Goal: Task Accomplishment & Management: Use online tool/utility

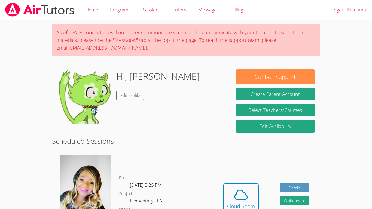
click at [80, 0] on link "Home" at bounding box center [92, 10] width 25 height 20
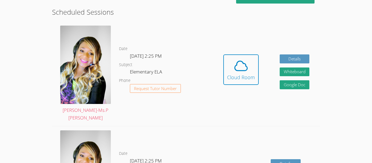
scroll to position [143, 0]
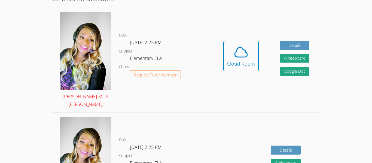
click at [89, 23] on img at bounding box center [85, 51] width 51 height 78
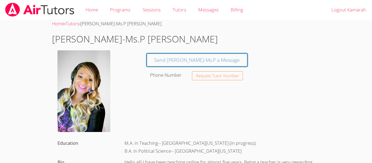
click at [89, 23] on span "[PERSON_NAME]-Ms.P [PERSON_NAME]" at bounding box center [120, 23] width 81 height 6
click at [89, 24] on span "[PERSON_NAME]-Ms.P [PERSON_NAME]" at bounding box center [120, 23] width 81 height 6
click at [124, 20] on link "Programs" at bounding box center [120, 10] width 32 height 20
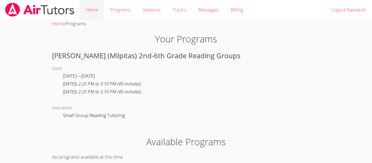
click at [101, 15] on link "Home" at bounding box center [92, 10] width 25 height 20
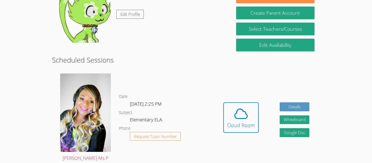
scroll to position [89, 0]
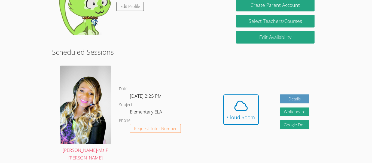
click at [143, 70] on div "Date [DATE] 2:25 PM Subject Elementary ELA Phone Request Tutor Number" at bounding box center [166, 114] width 94 height 105
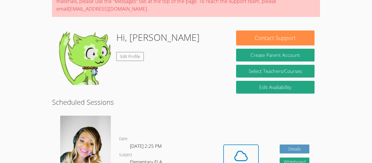
scroll to position [39, 0]
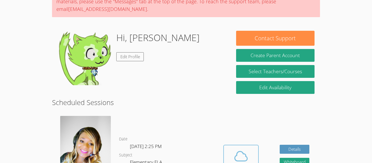
click at [252, 155] on span at bounding box center [241, 156] width 28 height 15
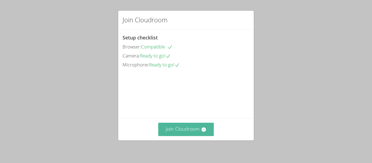
click at [208, 132] on button "Join Cloudroom" at bounding box center [186, 129] width 56 height 13
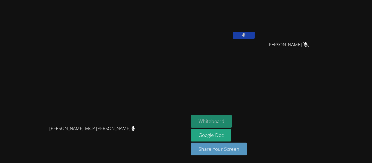
click at [232, 120] on button "Whiteboard" at bounding box center [211, 121] width 41 height 13
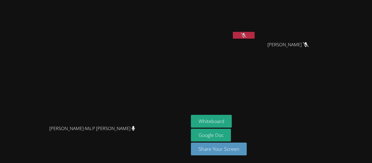
click at [255, 36] on button at bounding box center [244, 35] width 22 height 7
click at [255, 35] on button at bounding box center [244, 35] width 22 height 7
click at [255, 36] on button at bounding box center [244, 35] width 22 height 7
click at [247, 35] on icon at bounding box center [244, 35] width 6 height 5
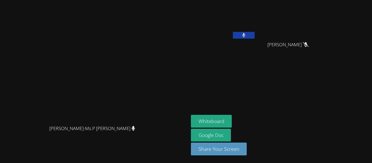
click at [246, 37] on icon at bounding box center [243, 35] width 3 height 5
click at [247, 34] on icon at bounding box center [244, 35] width 6 height 5
click at [246, 33] on icon at bounding box center [244, 35] width 4 height 5
click at [132, 22] on video at bounding box center [94, 71] width 82 height 104
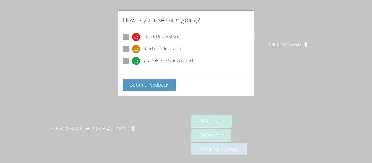
click at [132, 65] on span at bounding box center [132, 65] width 0 height 0
click at [132, 59] on input "Completely Understand" at bounding box center [134, 60] width 5 height 5
radio input "true"
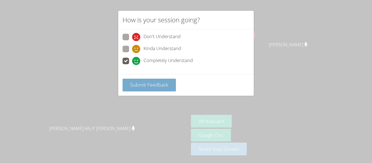
click at [132, 83] on span "Submit Feedback" at bounding box center [149, 85] width 38 height 7
